Goal: Obtain resource: Obtain resource

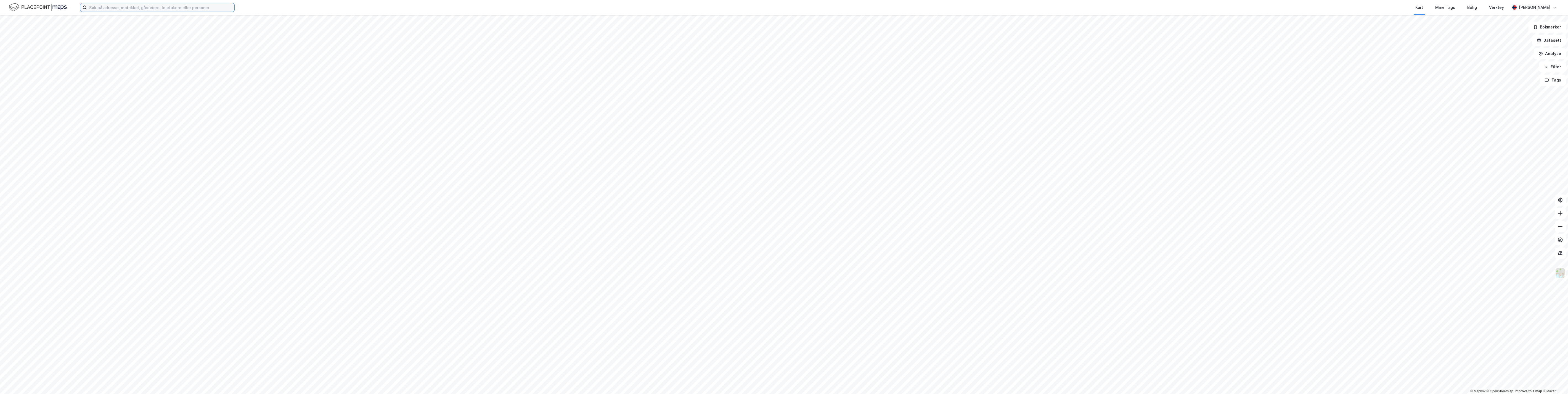
click at [100, 9] on input at bounding box center [161, 7] width 147 height 9
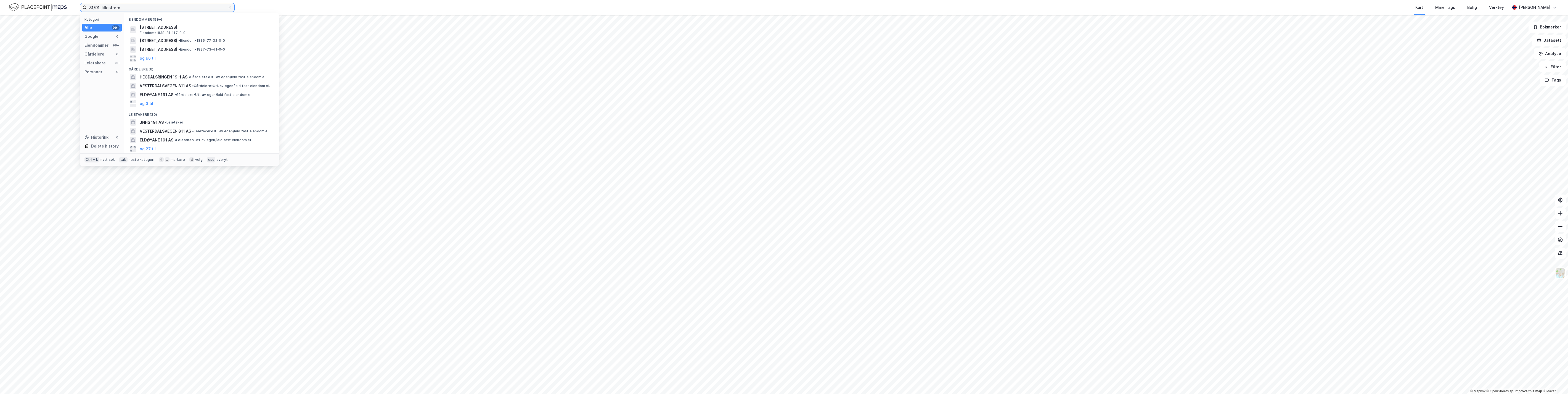
type input "81/91, lillestrøm"
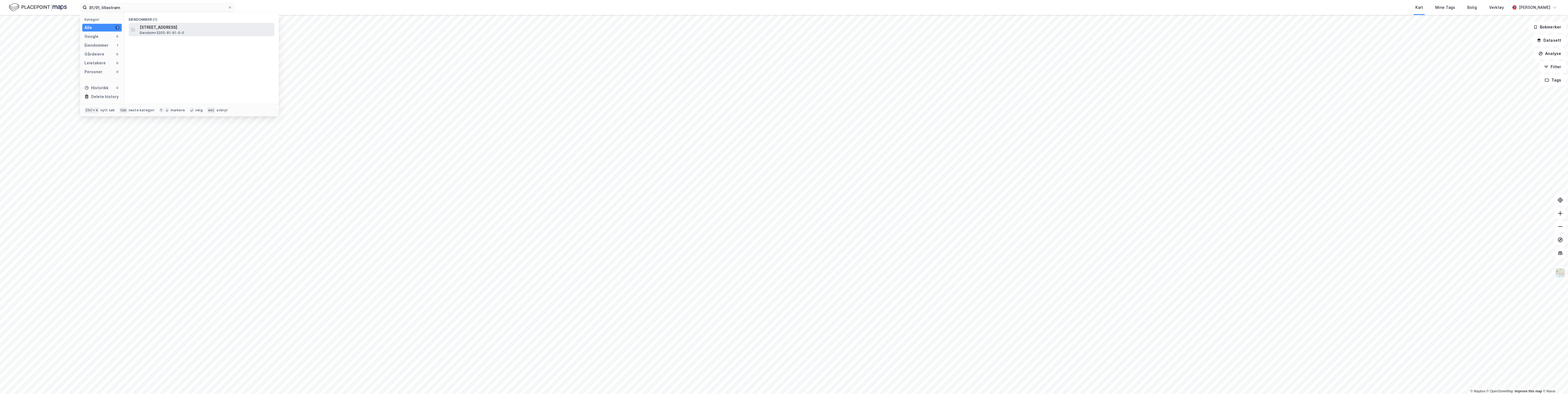
click at [153, 27] on span "Solheimsgata 1, 2000, LILLESTRØM, LILLESTRØM" at bounding box center [206, 27] width 133 height 7
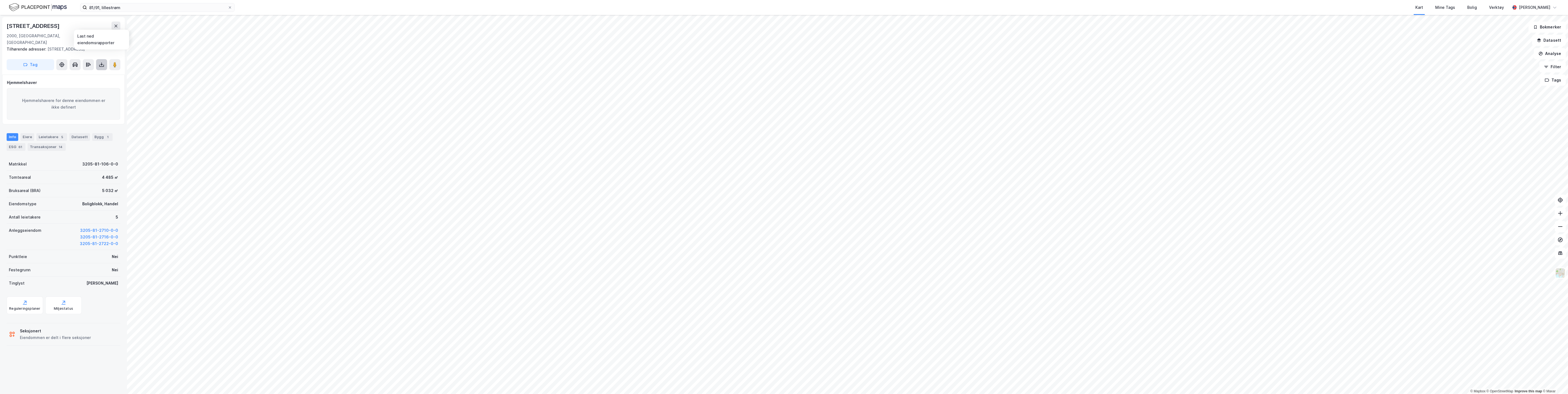
click at [101, 62] on icon at bounding box center [101, 65] width 5 height 5
click at [38, 334] on div "Eiendommen er delt i flere seksjoner" at bounding box center [55, 337] width 71 height 7
click at [28, 133] on div "Eiere" at bounding box center [27, 137] width 14 height 8
click at [45, 211] on link "Seksjon # 3" at bounding box center [41, 213] width 20 height 5
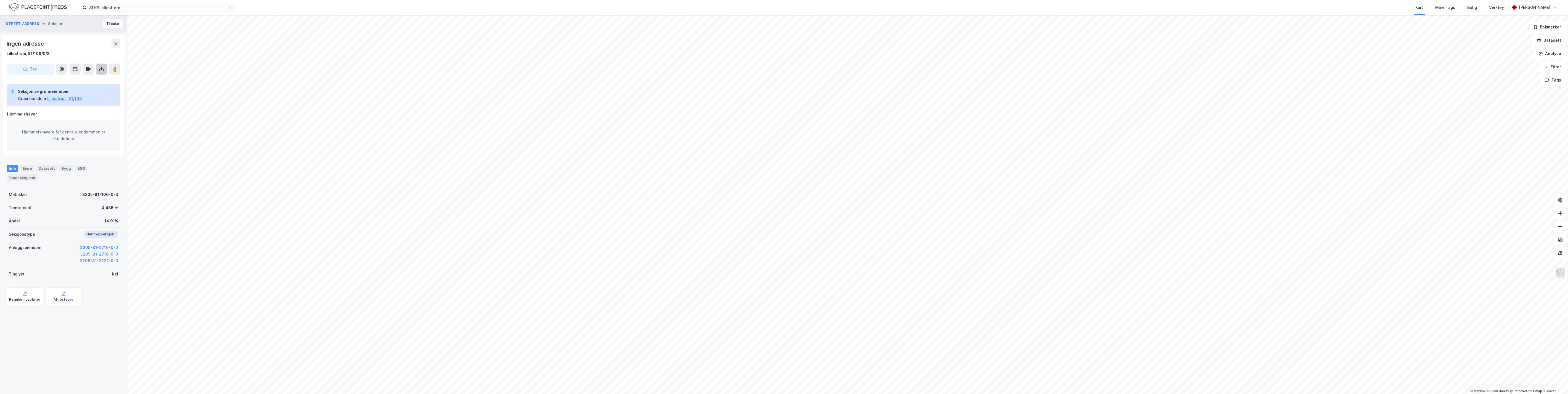
click at [99, 65] on button at bounding box center [102, 69] width 11 height 11
click at [85, 79] on div "Last ned grunnbok" at bounding box center [74, 80] width 32 height 4
